Goal: Information Seeking & Learning: Understand process/instructions

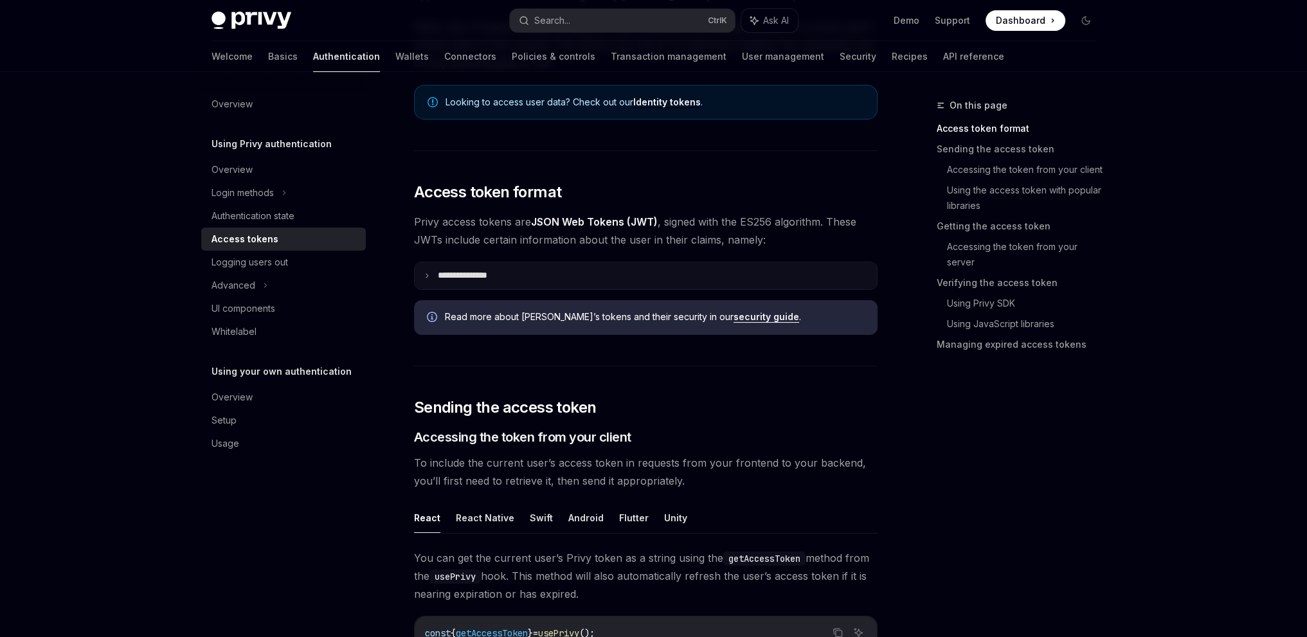
scroll to position [450, 0]
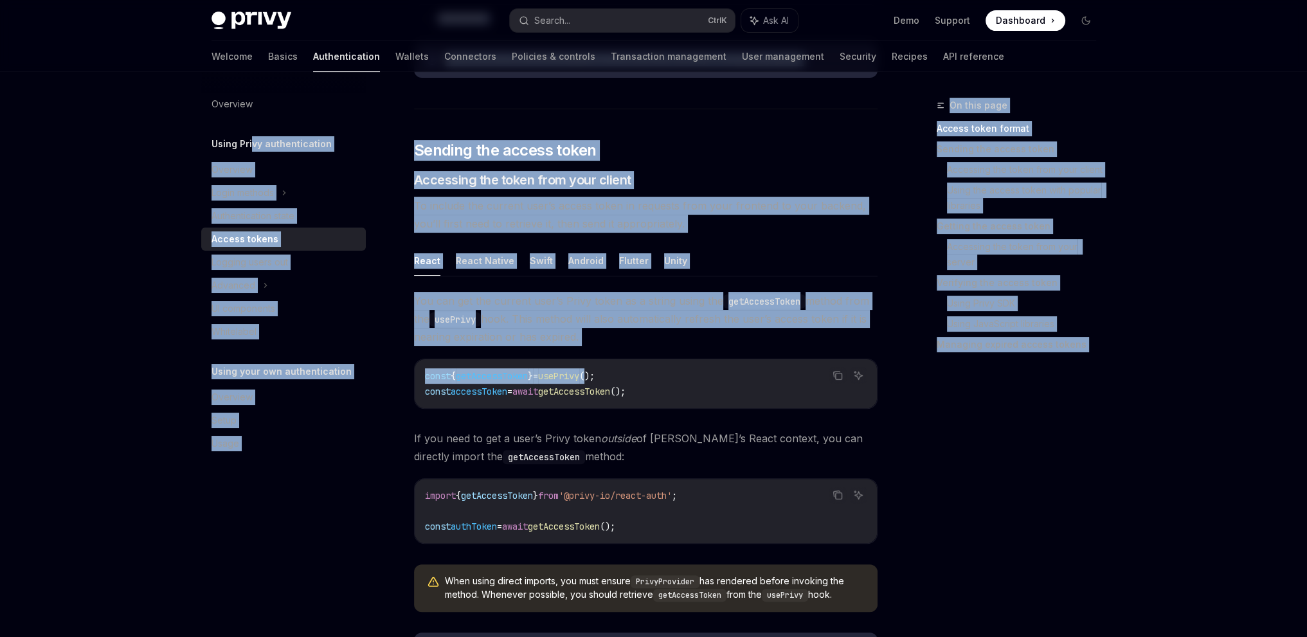
drag, startPoint x: 617, startPoint y: 359, endPoint x: 260, endPoint y: 150, distance: 413.0
click at [592, 181] on span "Accessing the token from your client" at bounding box center [522, 180] width 217 height 18
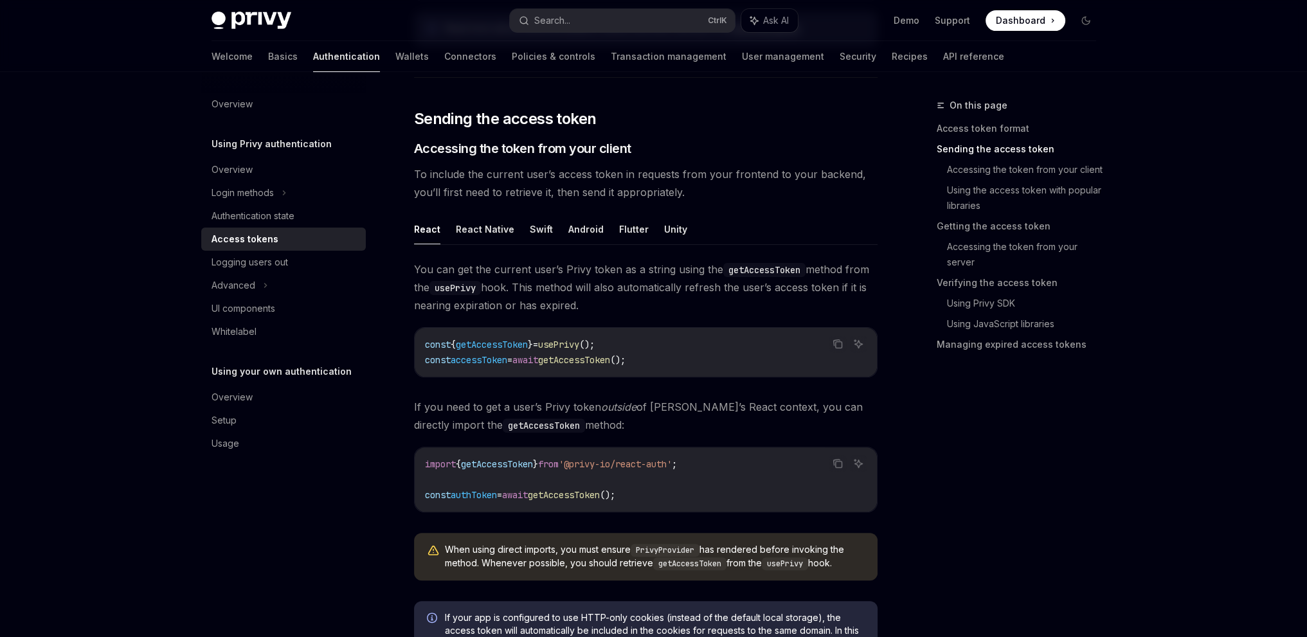
scroll to position [522, 0]
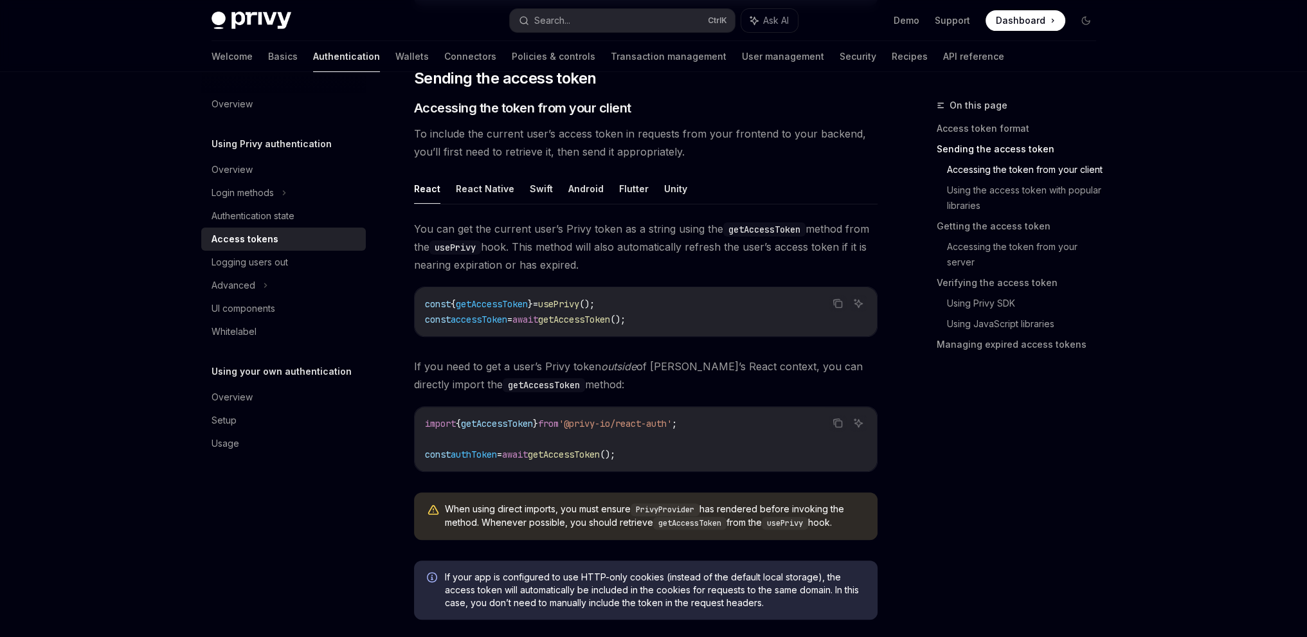
click at [316, 152] on h5 "Using your own authentication" at bounding box center [272, 143] width 120 height 15
click at [240, 390] on div "Overview" at bounding box center [232, 397] width 41 height 15
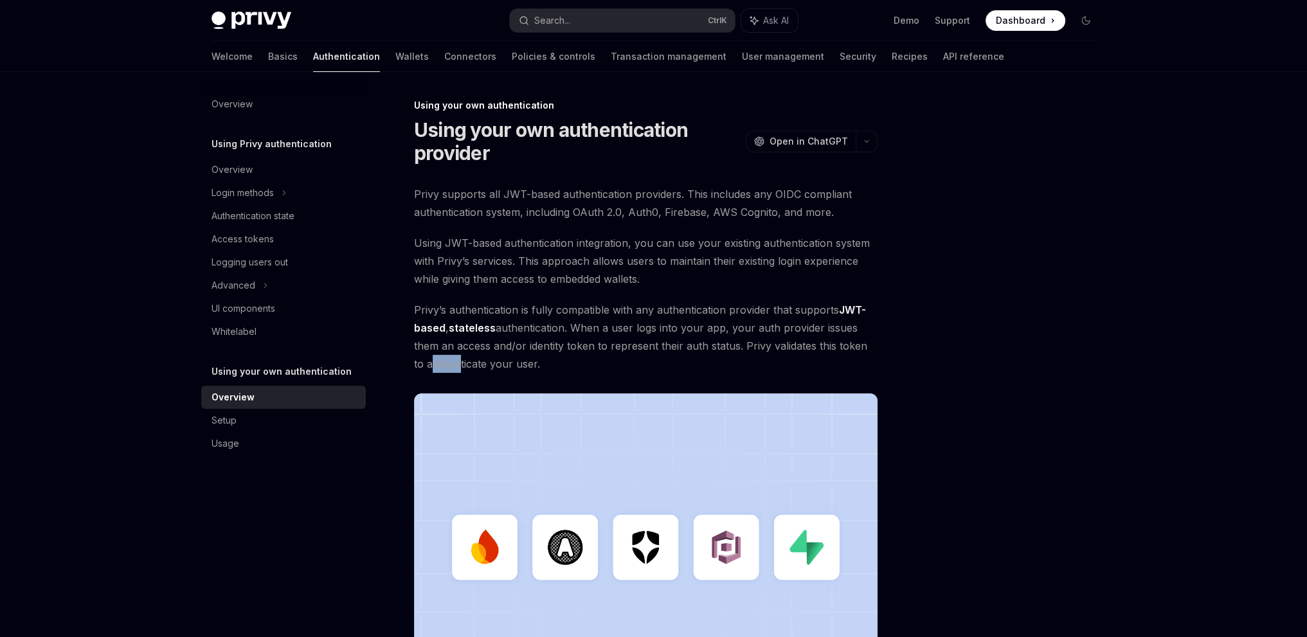
drag, startPoint x: 275, startPoint y: 371, endPoint x: 428, endPoint y: 356, distance: 153.8
click at [442, 356] on div "Privy Docs home page Search... Ctrl K Ask AI Demo Support Dashboard Dashboard S…" at bounding box center [653, 458] width 1307 height 916
click at [772, 271] on span "Using JWT-based authentication integration, you can use your existing authentic…" at bounding box center [646, 261] width 464 height 54
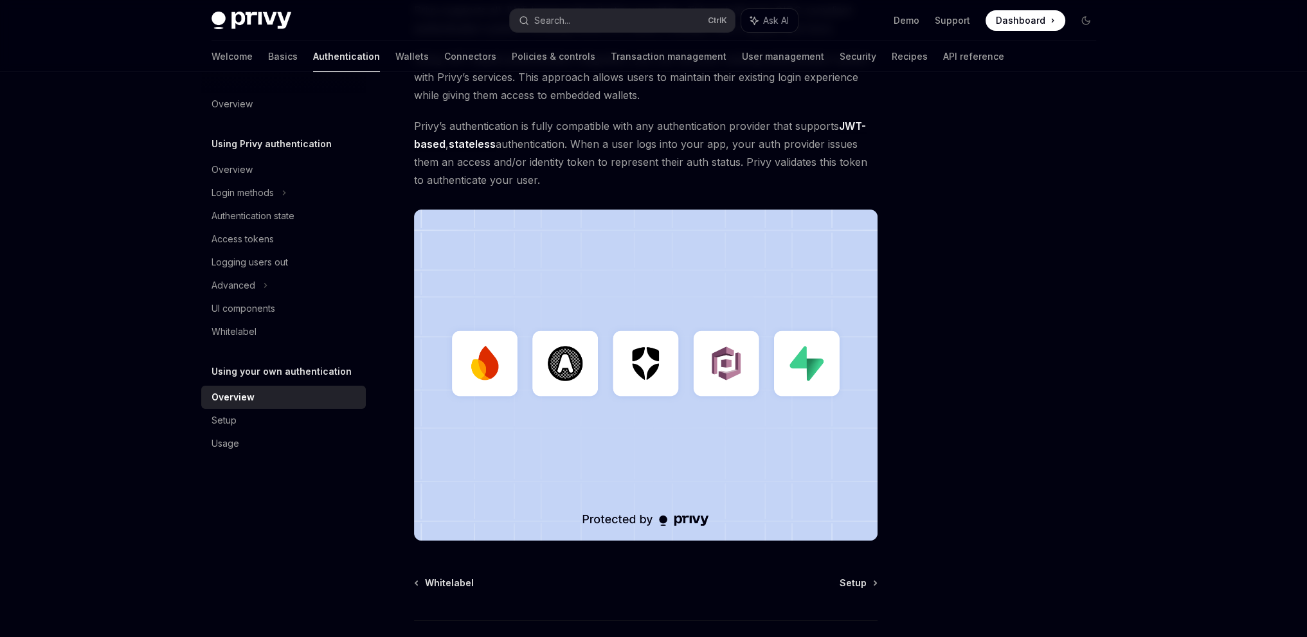
scroll to position [278, 0]
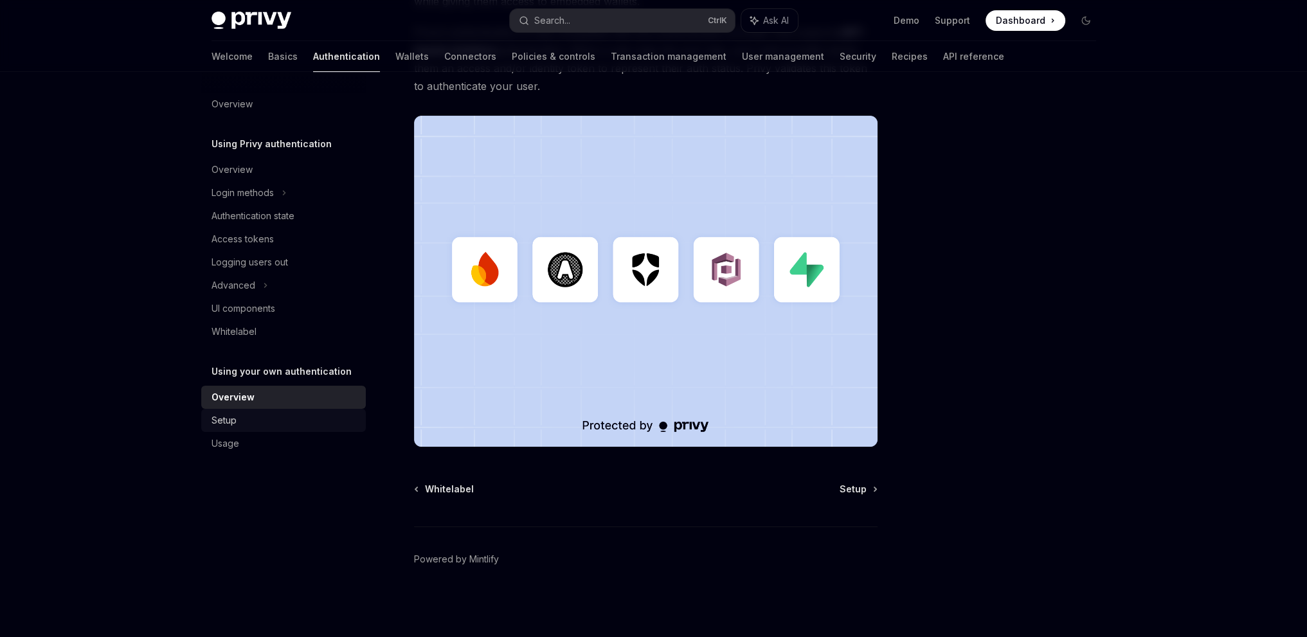
click at [261, 421] on div "Setup" at bounding box center [285, 420] width 147 height 15
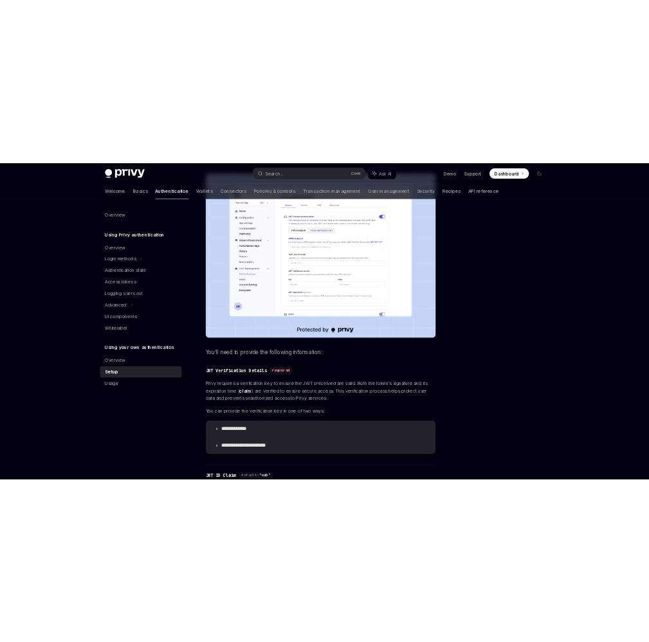
scroll to position [129, 0]
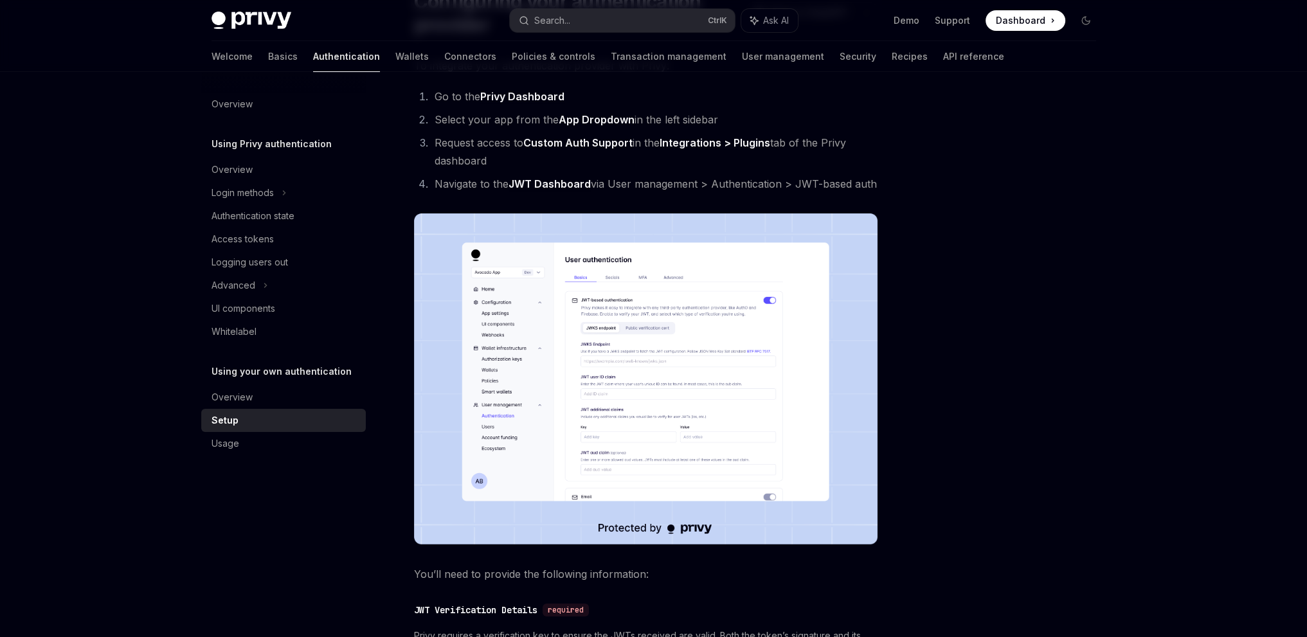
type textarea "*"
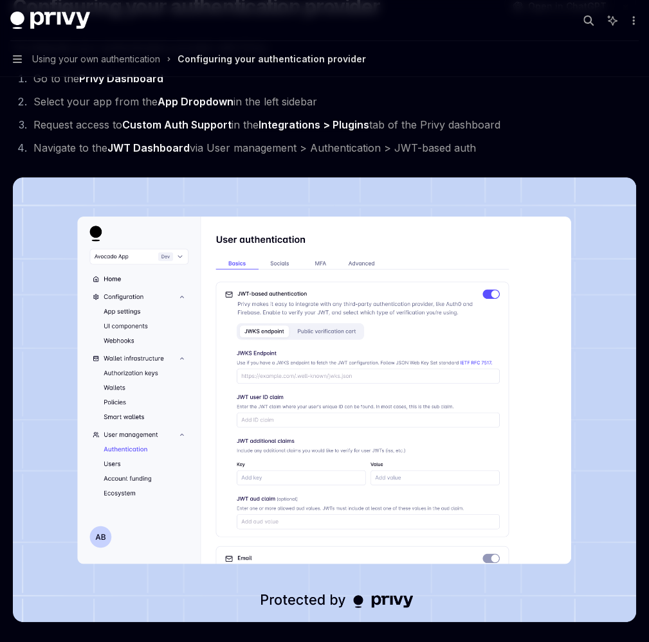
click at [366, 385] on img at bounding box center [324, 399] width 623 height 445
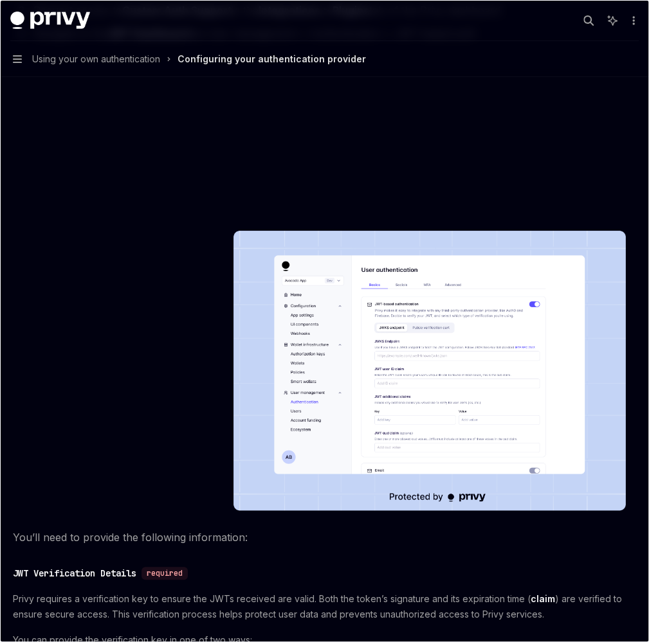
scroll to position [257, 0]
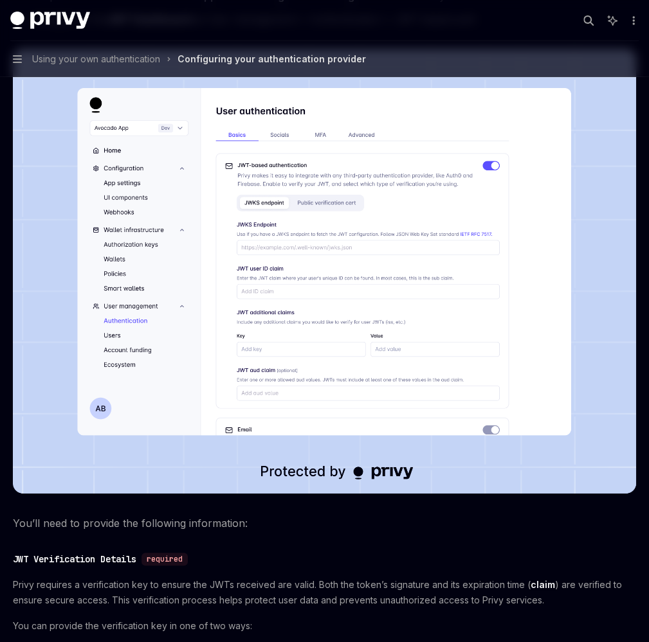
click at [363, 268] on img at bounding box center [324, 271] width 623 height 445
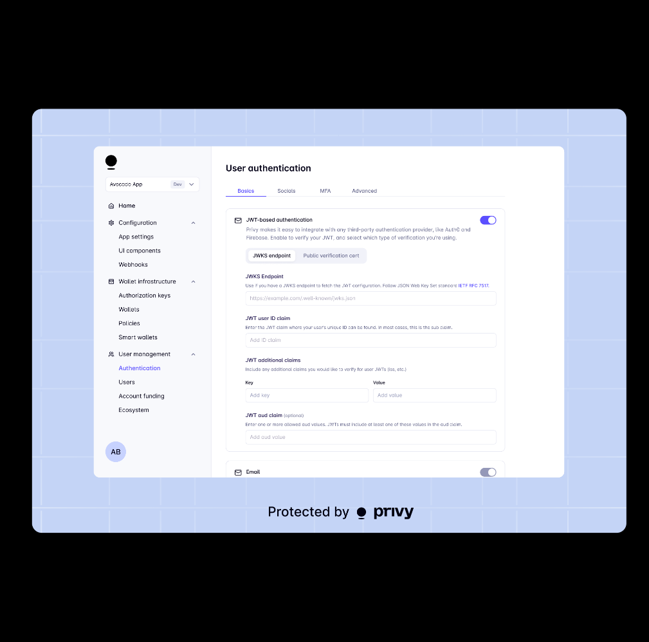
click at [192, 225] on img at bounding box center [329, 321] width 594 height 424
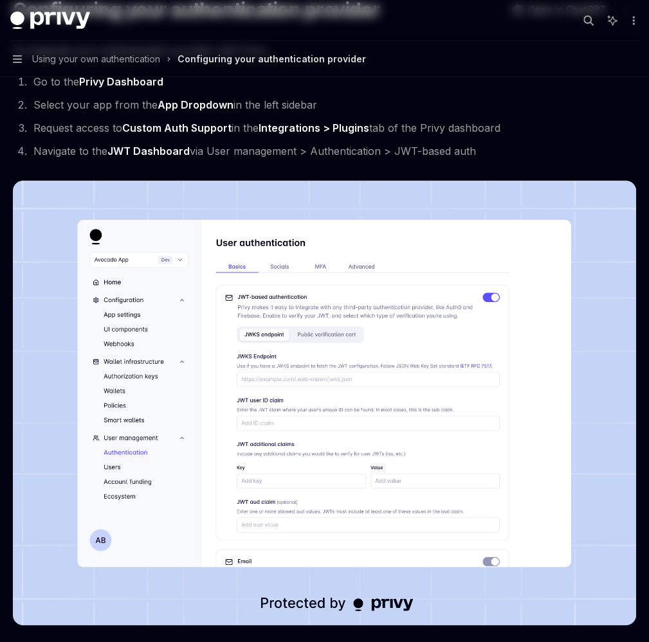
scroll to position [0, 0]
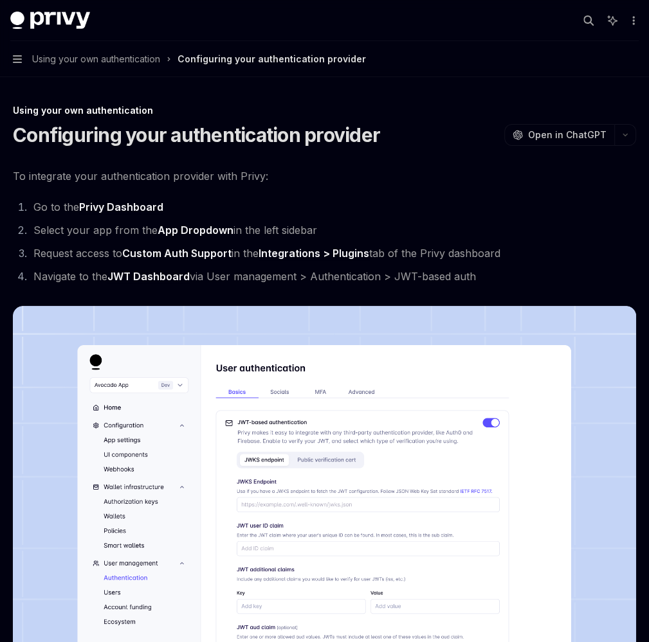
click at [190, 284] on link "JWT Dashboard" at bounding box center [148, 277] width 82 height 14
